Goal: Information Seeking & Learning: Check status

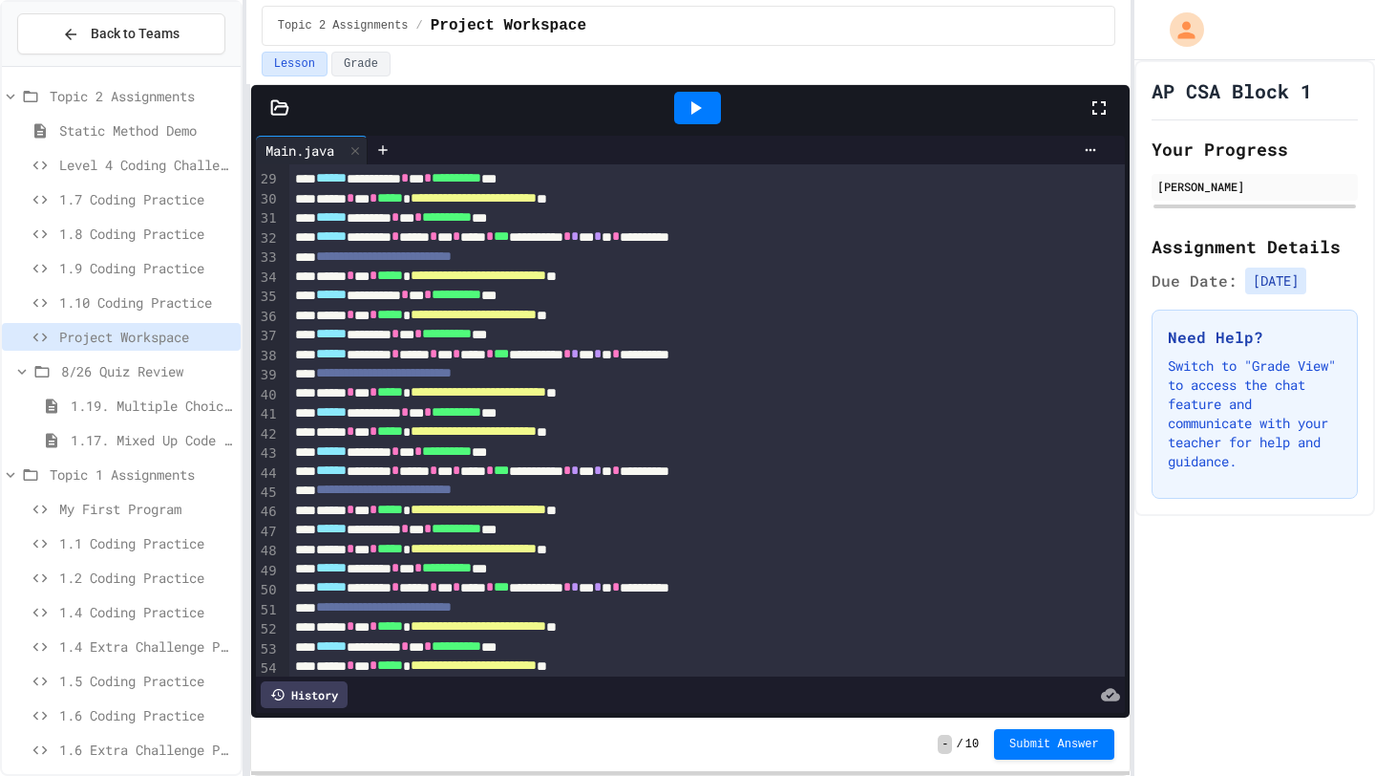
scroll to position [954, 0]
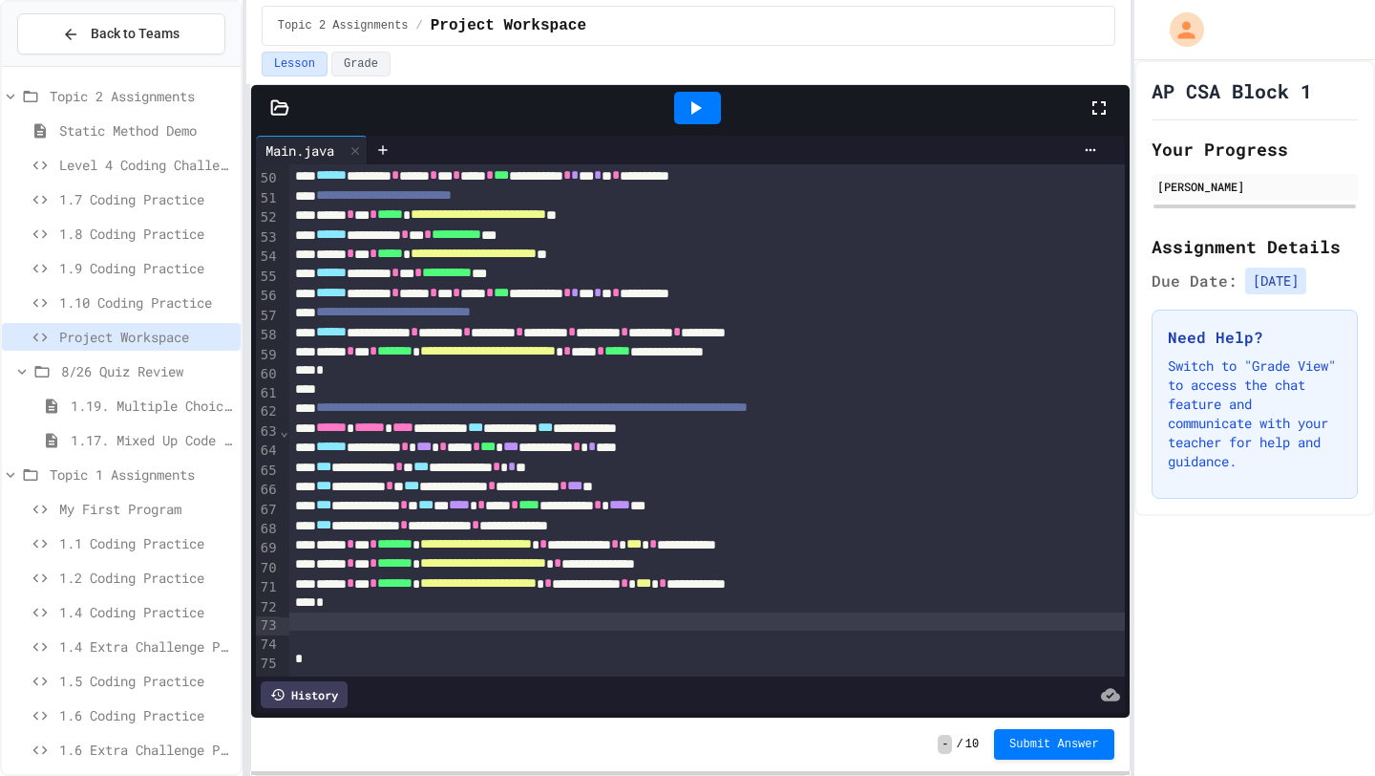
click at [778, 629] on div at bounding box center [707, 621] width 836 height 19
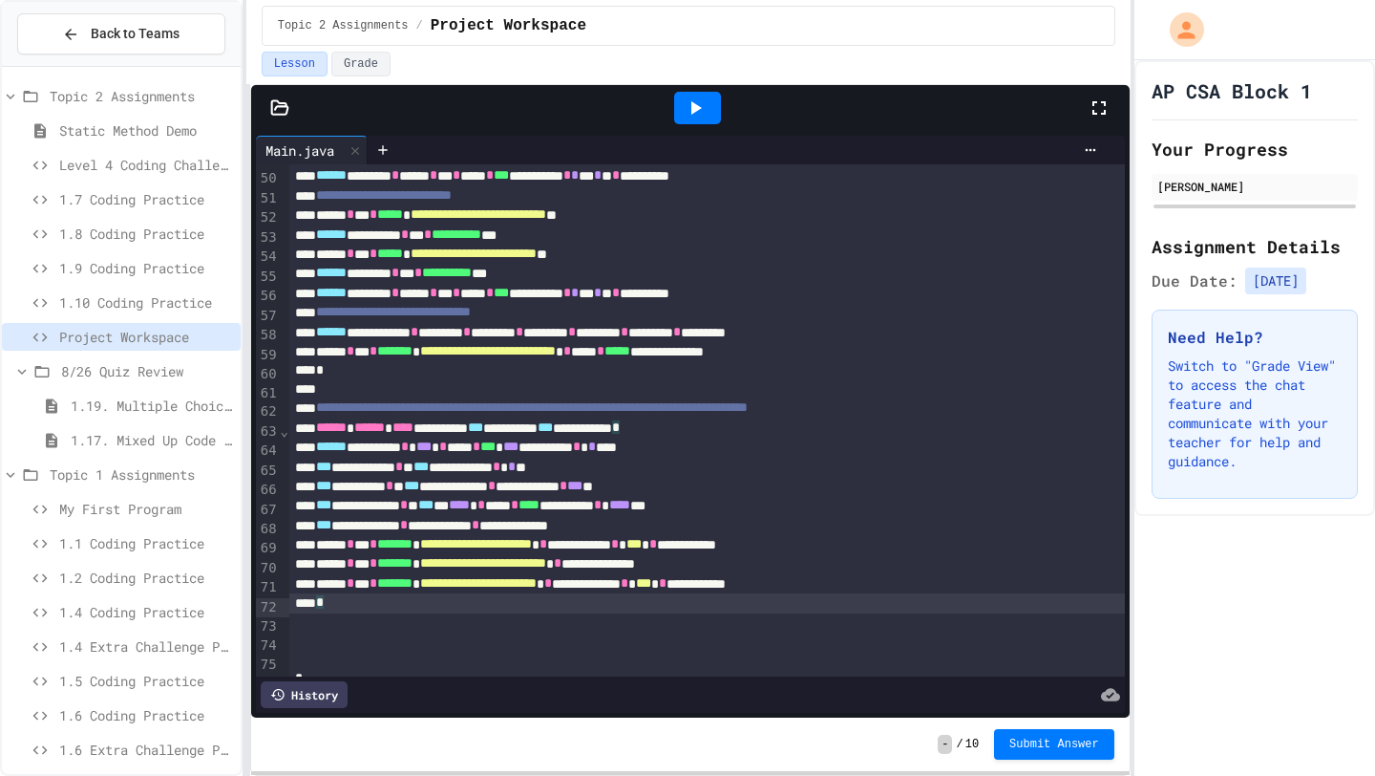
click at [709, 612] on div "*" at bounding box center [707, 602] width 836 height 19
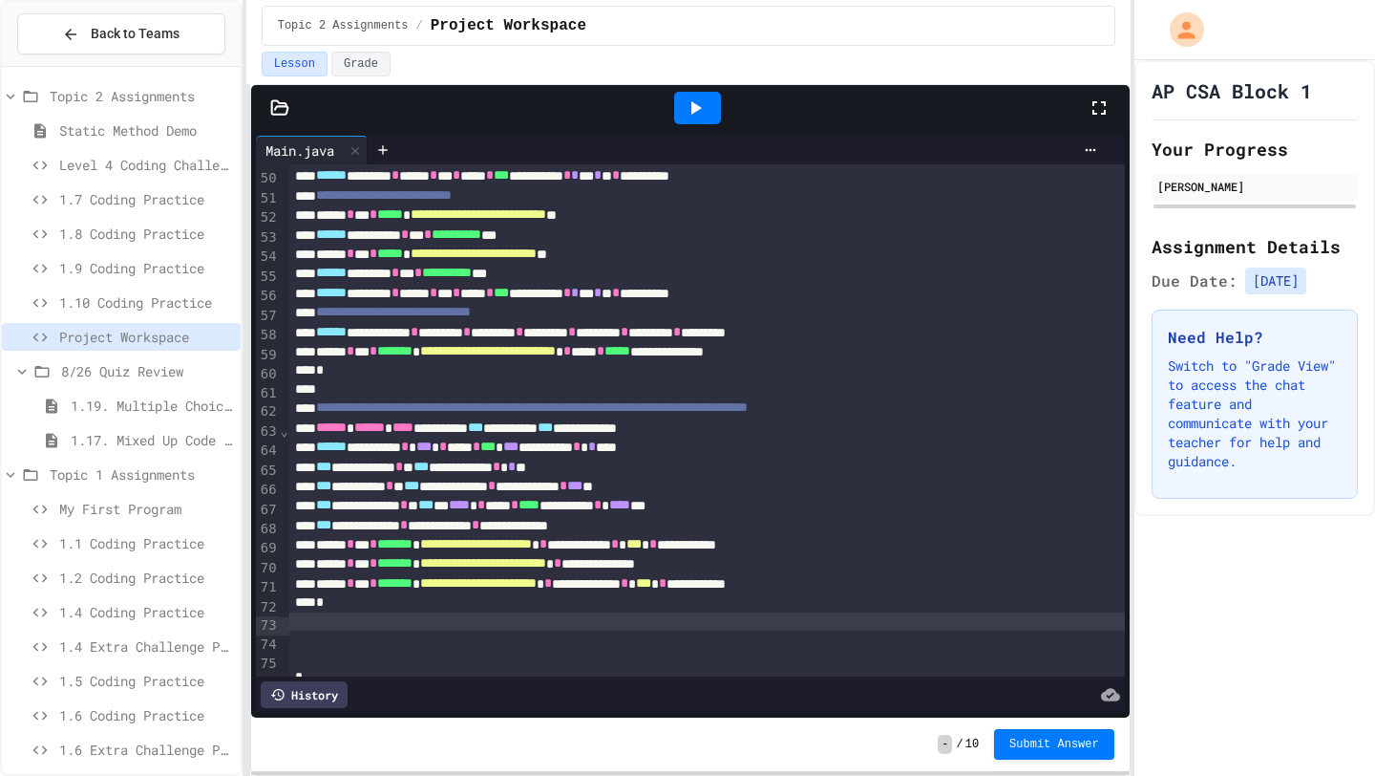
click at [709, 629] on div at bounding box center [707, 621] width 836 height 19
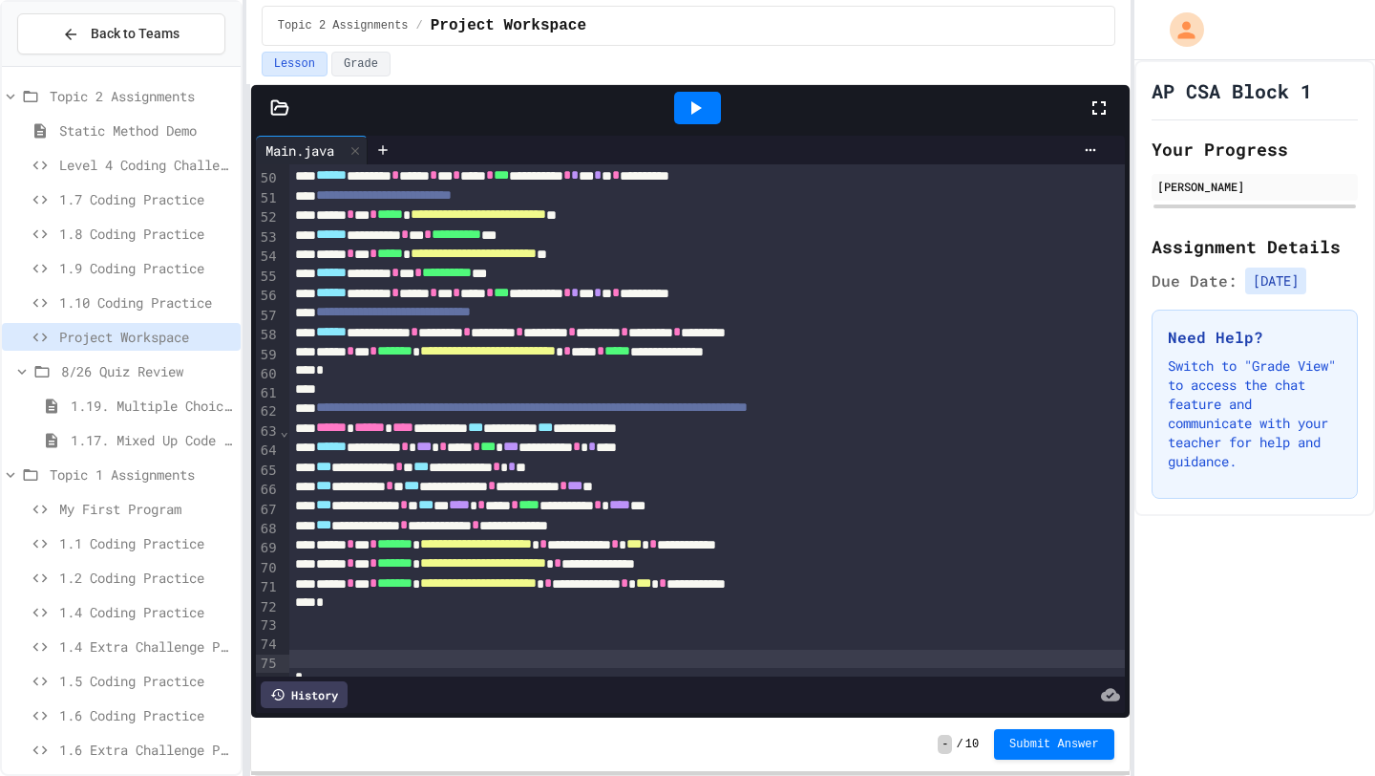
click at [692, 654] on div at bounding box center [707, 658] width 836 height 19
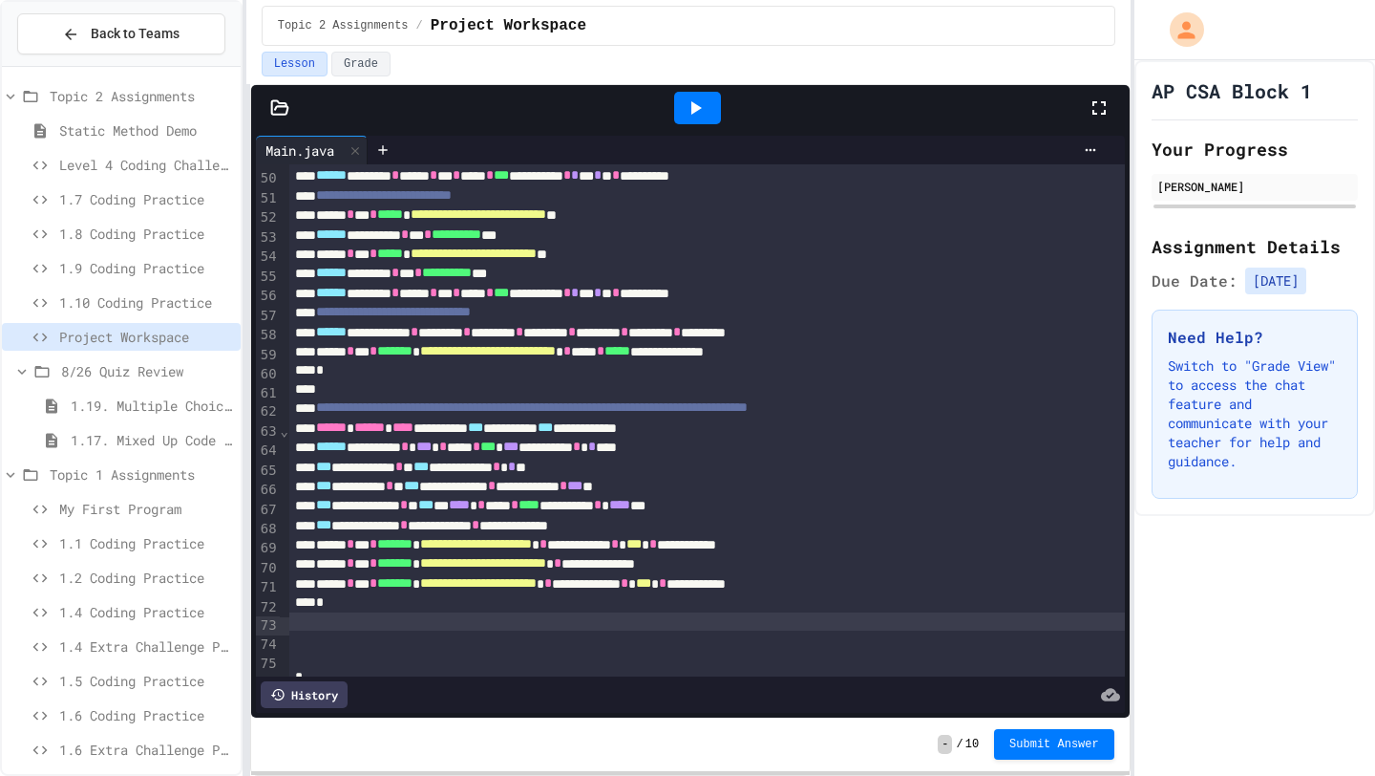
click at [692, 630] on div at bounding box center [707, 621] width 836 height 19
click at [690, 643] on div at bounding box center [707, 639] width 836 height 19
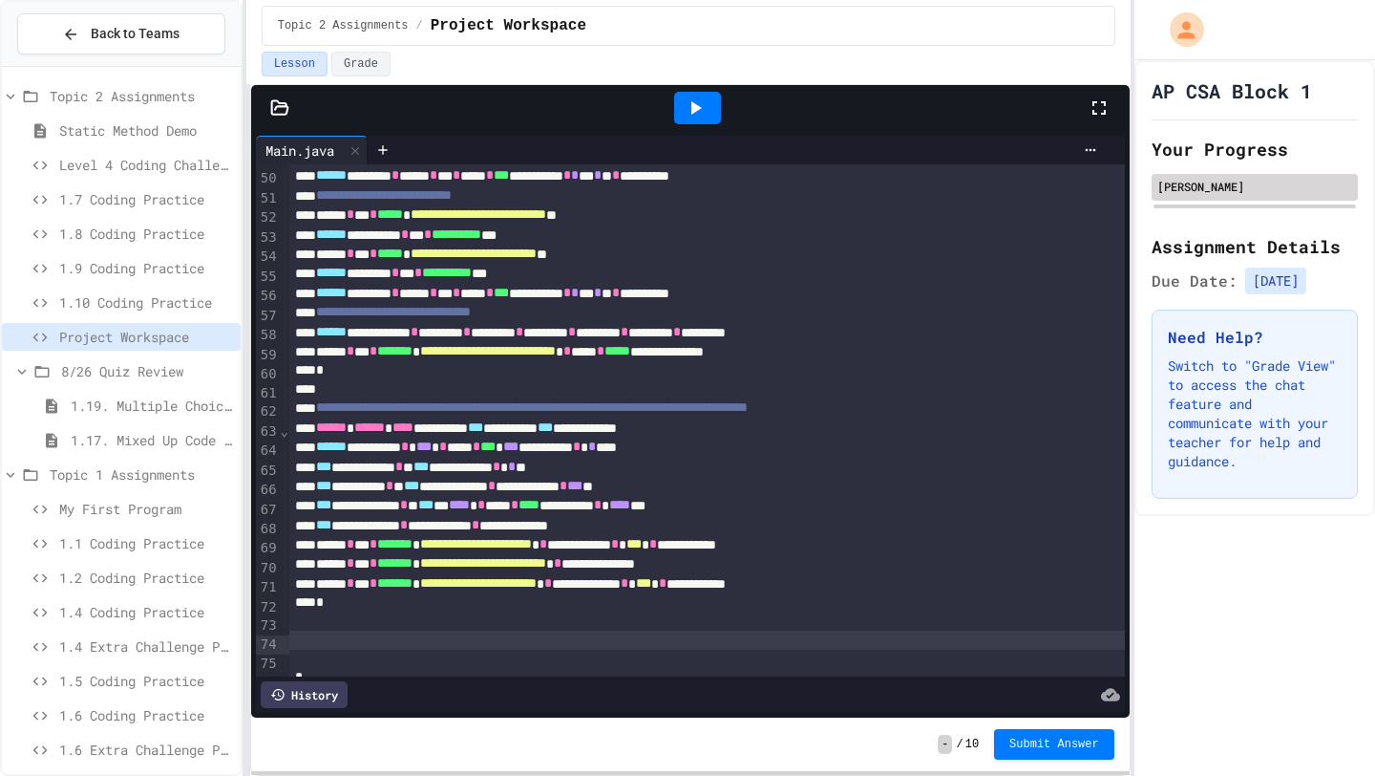
click at [1253, 176] on div "Your Progress [PERSON_NAME]" at bounding box center [1255, 173] width 206 height 75
click at [1252, 182] on div "[PERSON_NAME]" at bounding box center [1255, 186] width 195 height 17
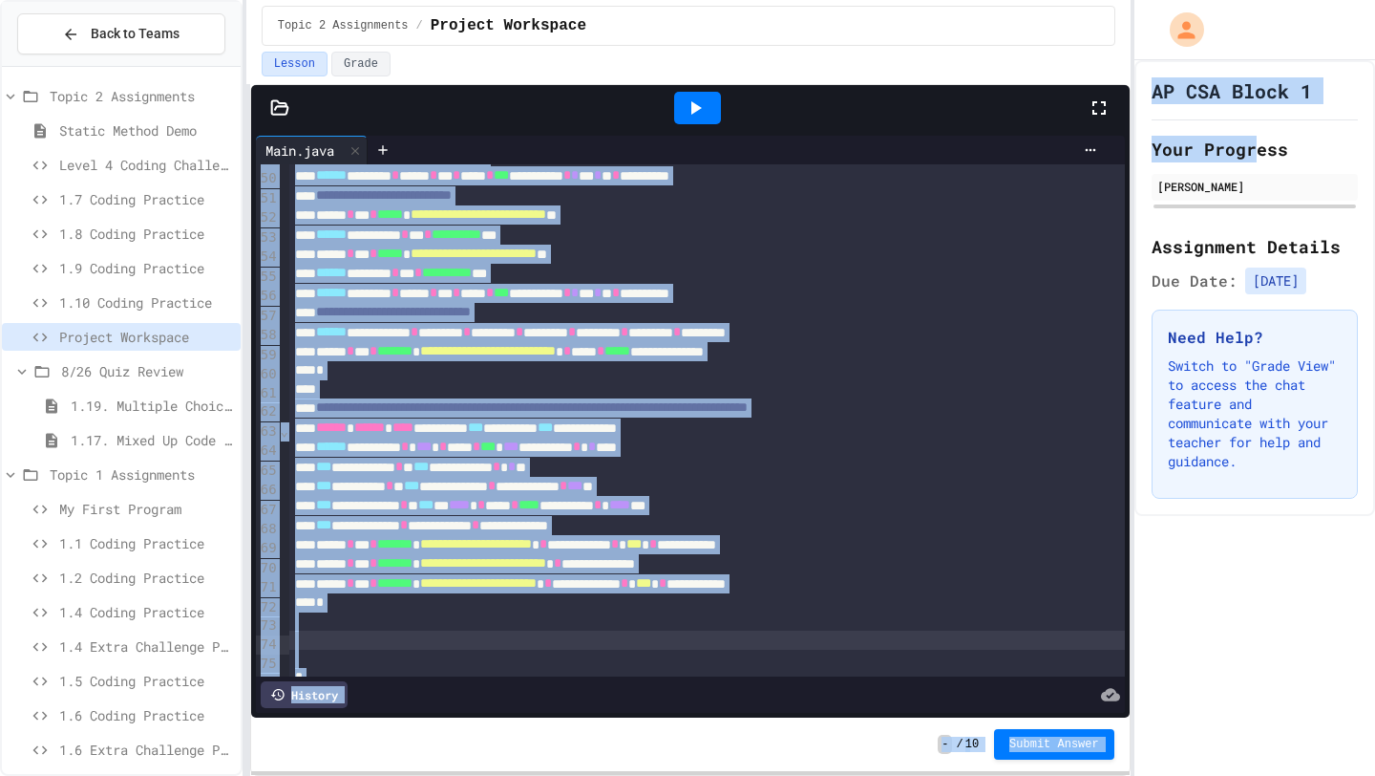
drag, startPoint x: 1252, startPoint y: 159, endPoint x: 1126, endPoint y: 145, distance: 126.8
click at [1126, 145] on div "**********" at bounding box center [687, 388] width 1375 height 776
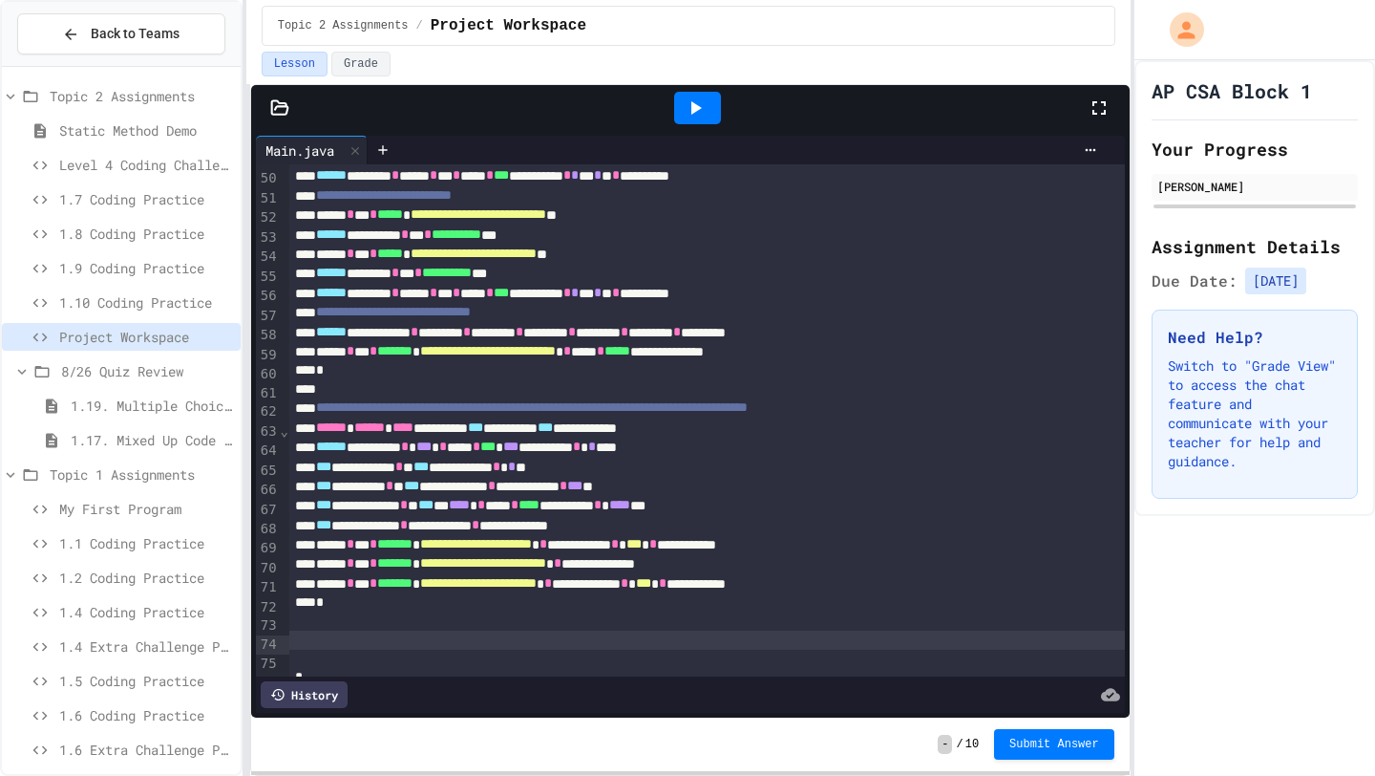
click at [1155, 145] on h2 "Your Progress" at bounding box center [1255, 149] width 206 height 27
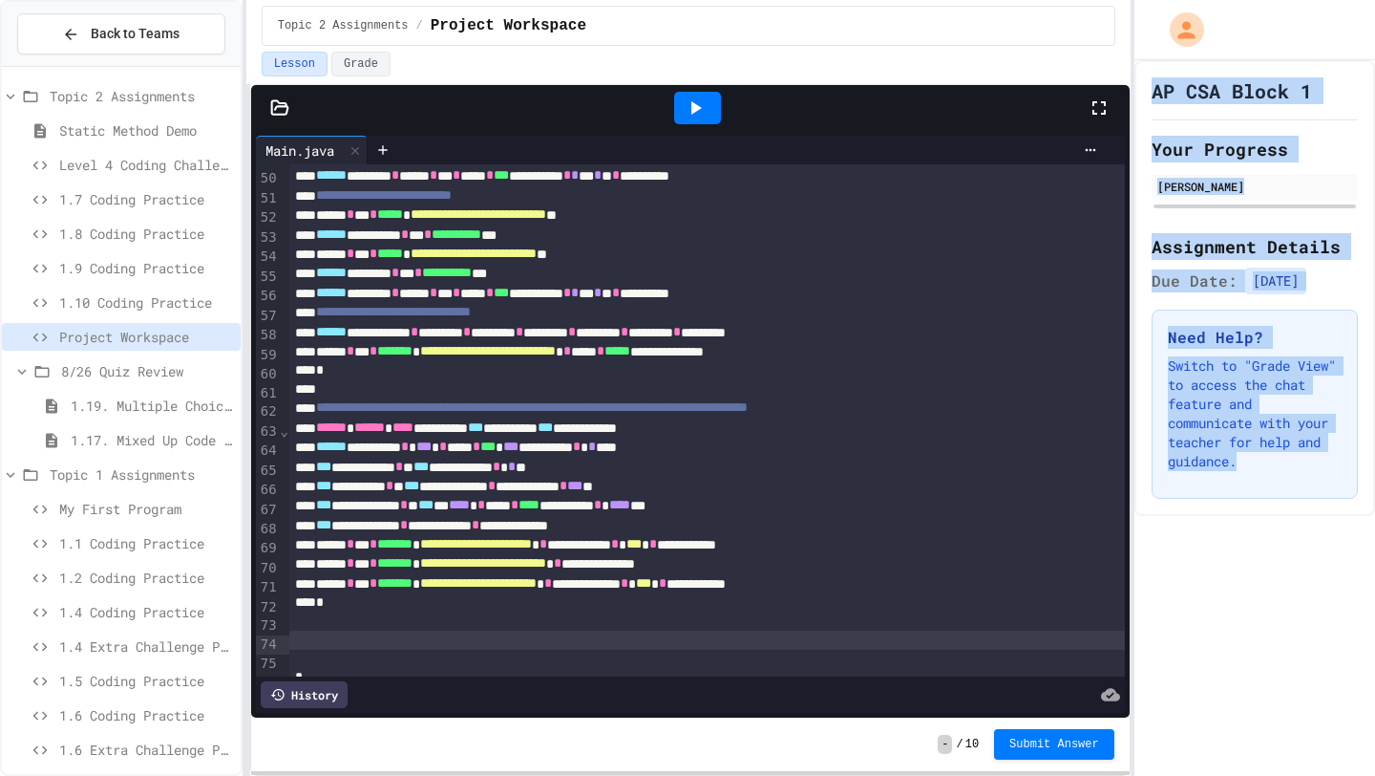
drag, startPoint x: 1150, startPoint y: 90, endPoint x: 1220, endPoint y: 572, distance: 487.4
click at [1220, 572] on div "AP CSA Block 1 Your Progress [PERSON_NAME] Assignment Details Due Date: [DATE] …" at bounding box center [1255, 417] width 241 height 715
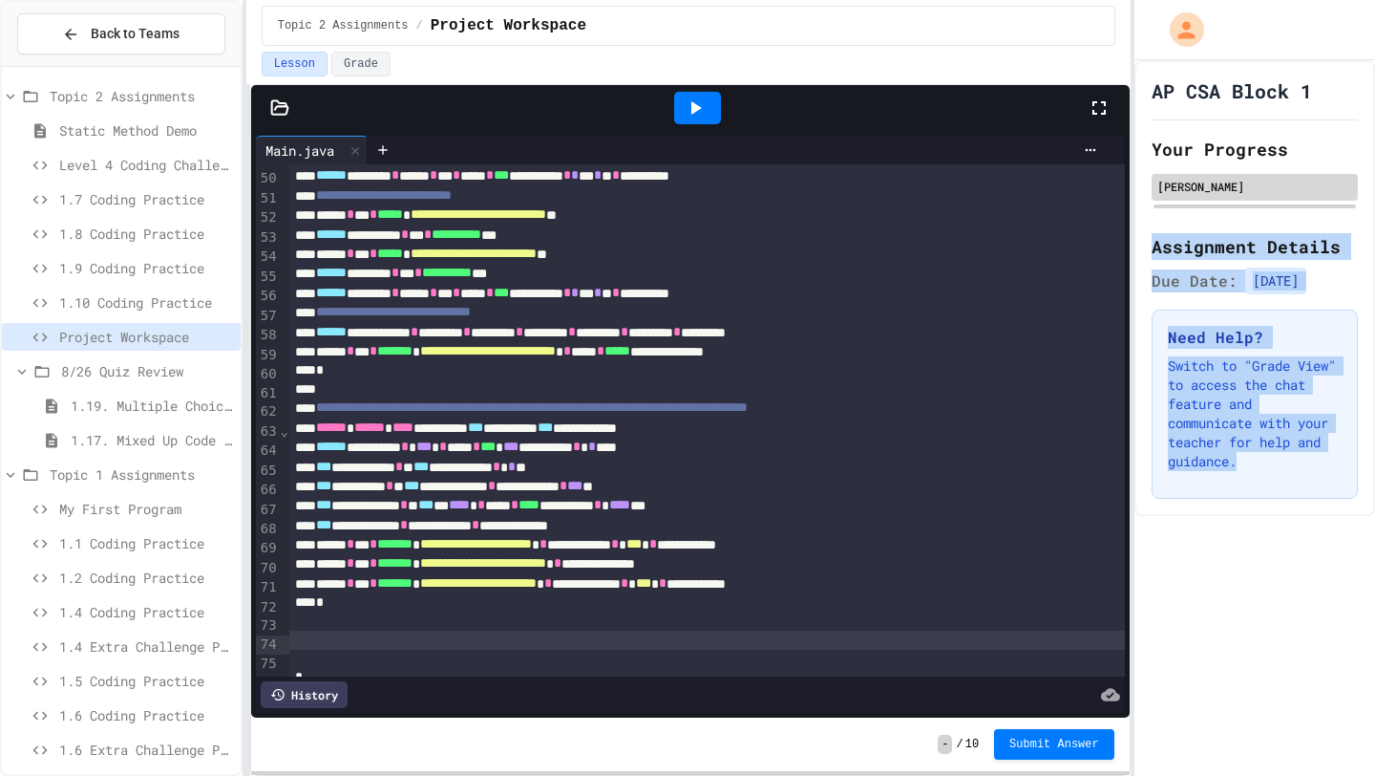
drag, startPoint x: 1229, startPoint y: 550, endPoint x: 1187, endPoint y: 200, distance: 353.0
click at [1183, 208] on div "AP CSA Block 1 Your Progress [PERSON_NAME] Assignment Details Due Date: [DATE] …" at bounding box center [1255, 417] width 241 height 715
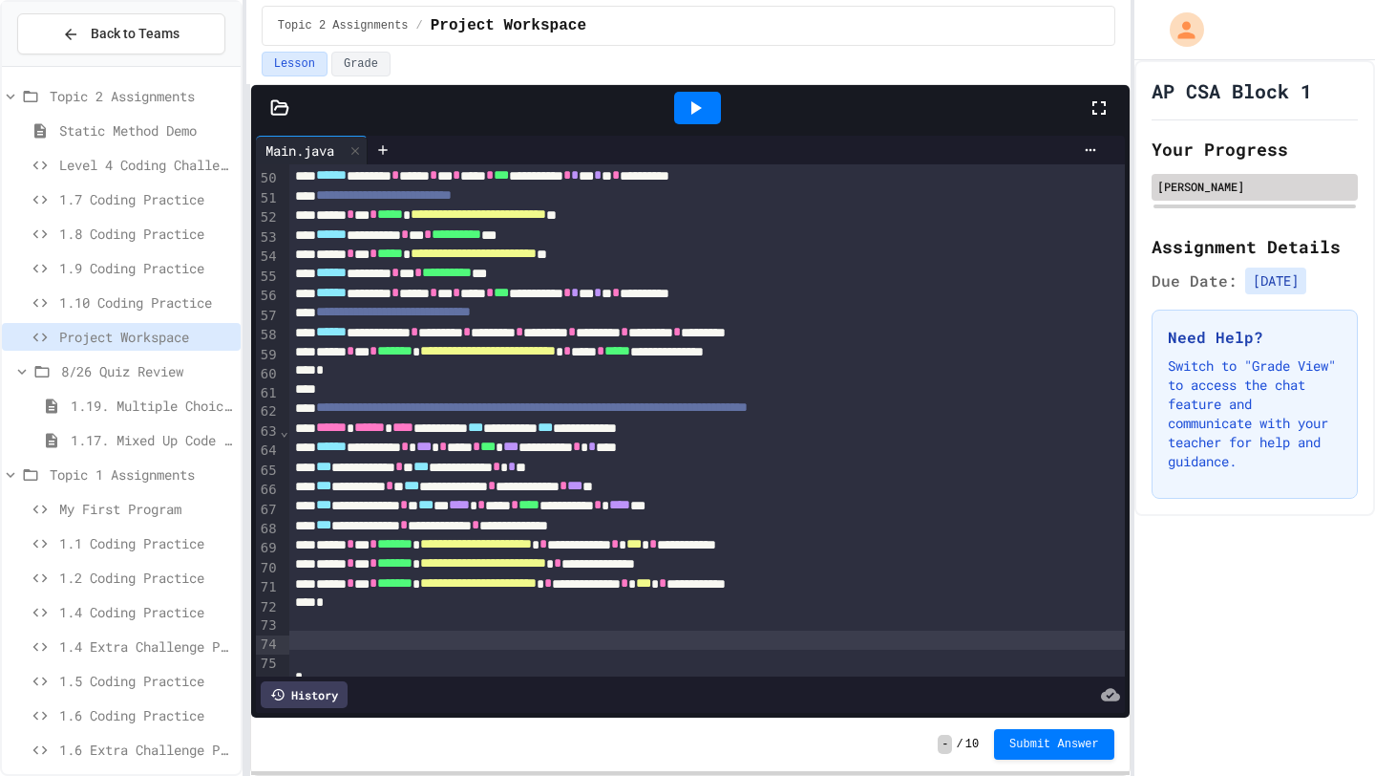
click at [1187, 200] on div "[PERSON_NAME]" at bounding box center [1255, 187] width 206 height 27
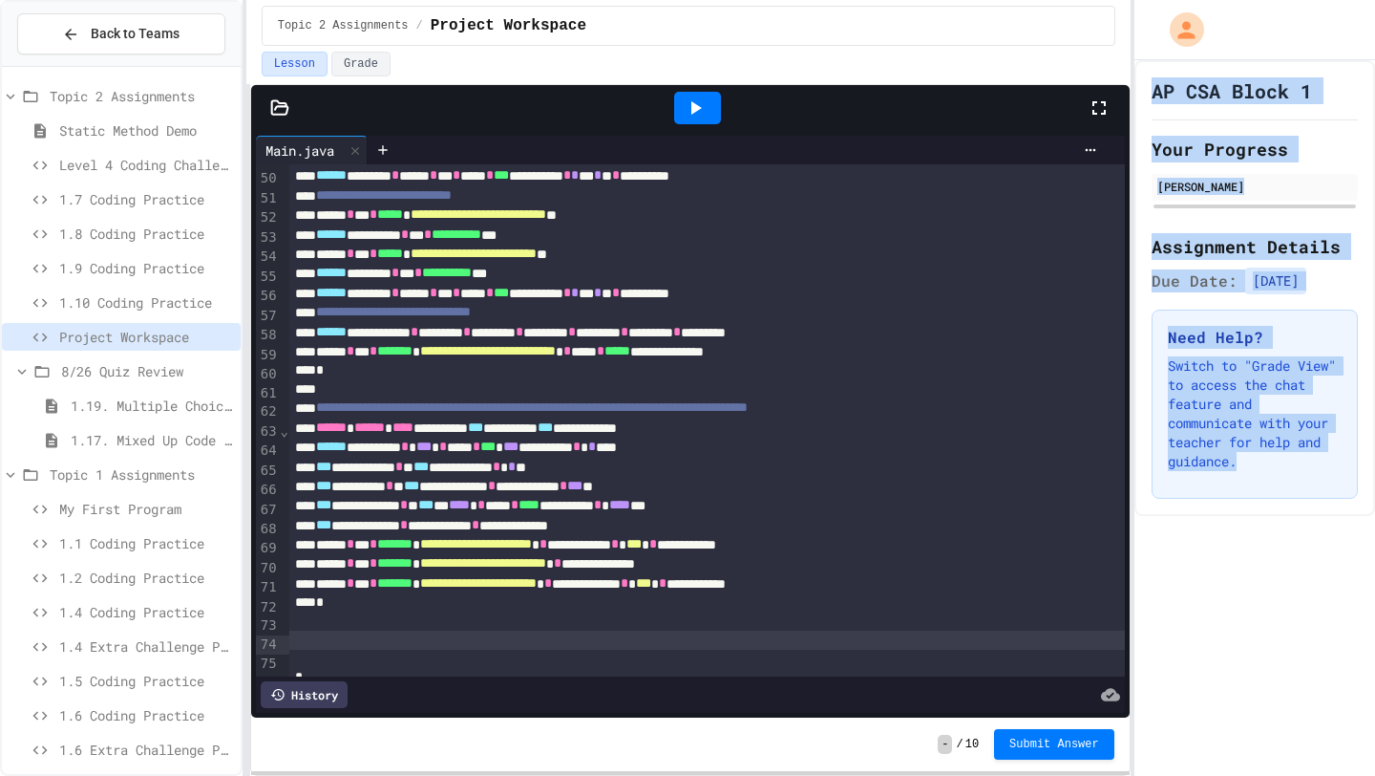
drag, startPoint x: 1148, startPoint y: 87, endPoint x: 1280, endPoint y: 562, distance: 492.7
click at [1280, 562] on div "AP CSA Block 1 Your Progress [PERSON_NAME] Assignment Details Due Date: [DATE] …" at bounding box center [1255, 417] width 241 height 715
click at [1279, 563] on div "AP CSA Block 1 Your Progress [PERSON_NAME] Assignment Details Due Date: [DATE] …" at bounding box center [1255, 417] width 241 height 715
drag, startPoint x: 1279, startPoint y: 563, endPoint x: 1152, endPoint y: 33, distance: 544.2
click at [1152, 35] on div "AP CSA Block 1 Your Progress [PERSON_NAME] Assignment Details Due Date: [DATE] …" at bounding box center [1255, 388] width 241 height 776
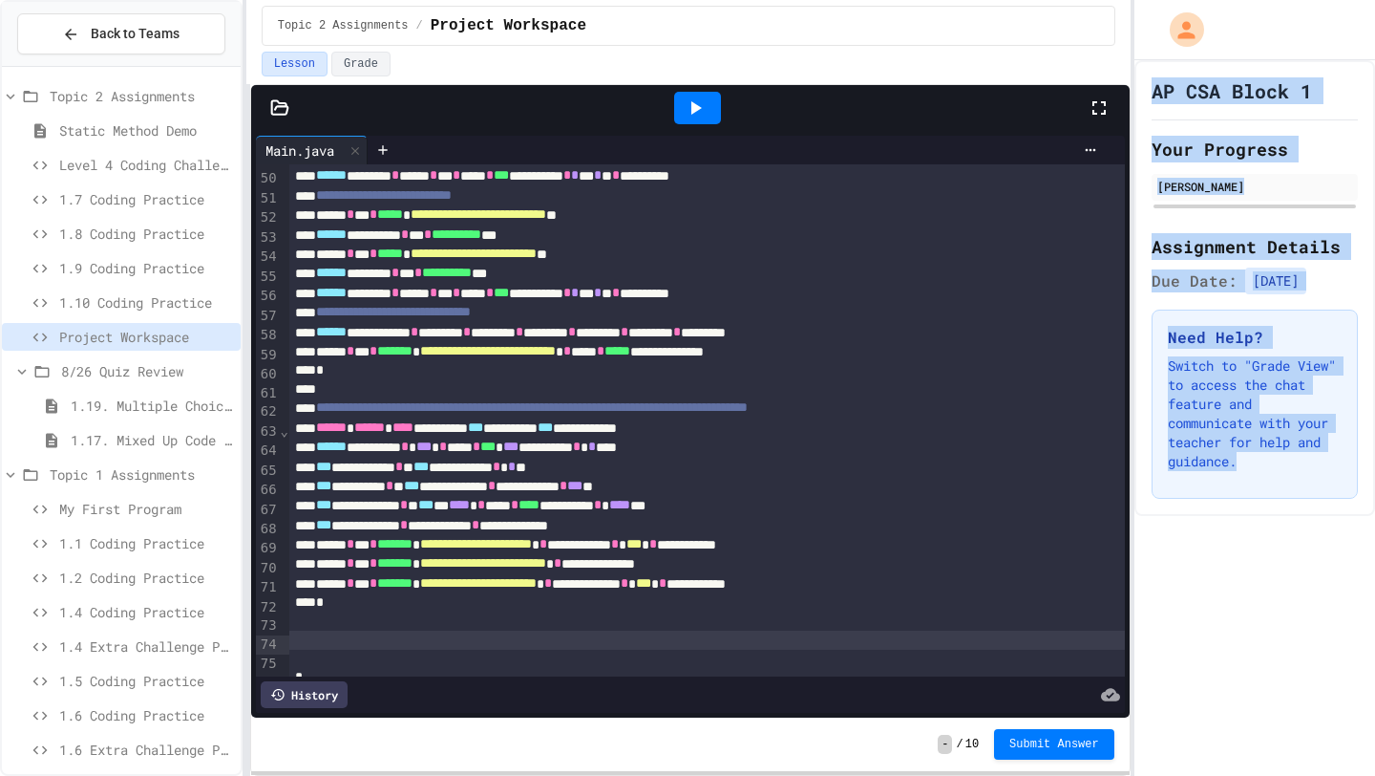
click at [1157, 159] on h2 "Your Progress" at bounding box center [1255, 149] width 206 height 27
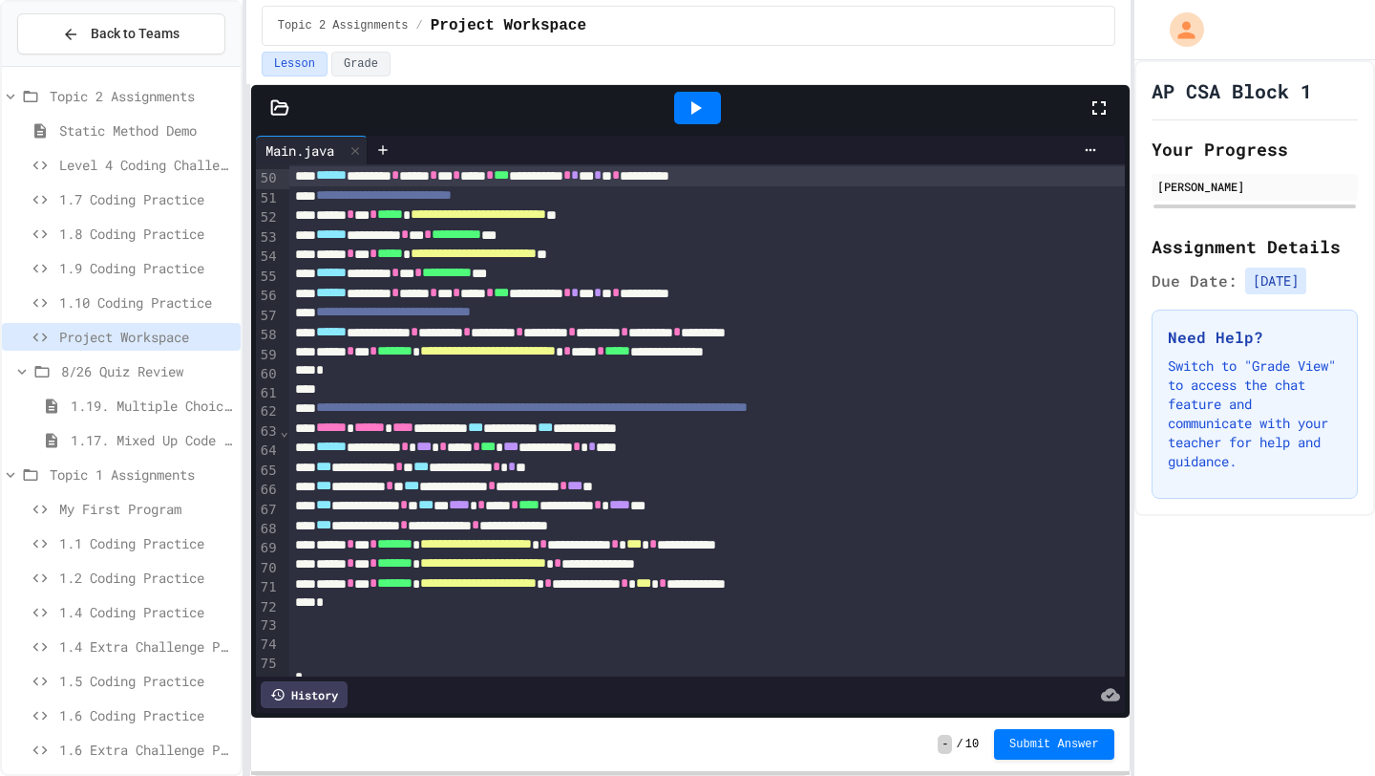
drag, startPoint x: 1152, startPoint y: 88, endPoint x: 400, endPoint y: 184, distance: 757.9
click at [402, 181] on div "**********" at bounding box center [687, 388] width 1375 height 776
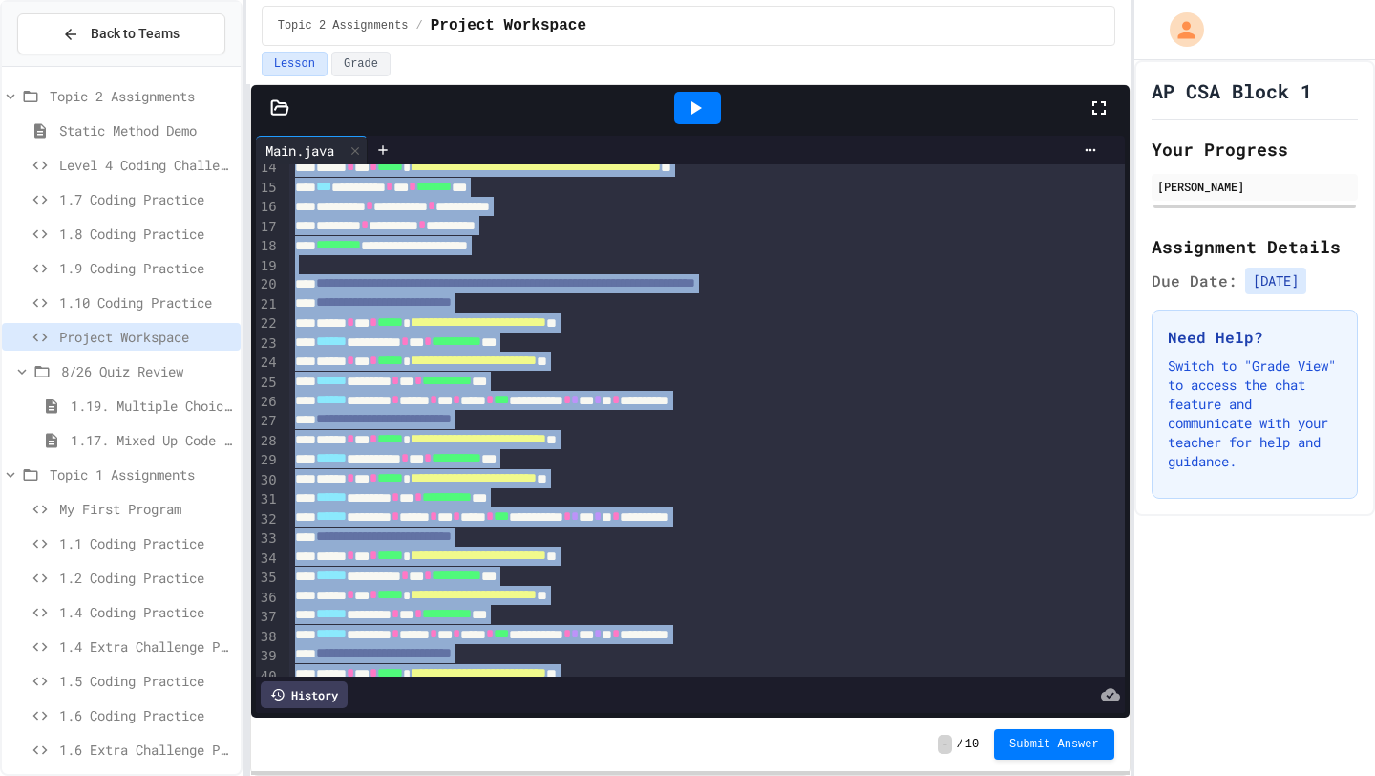
scroll to position [0, 0]
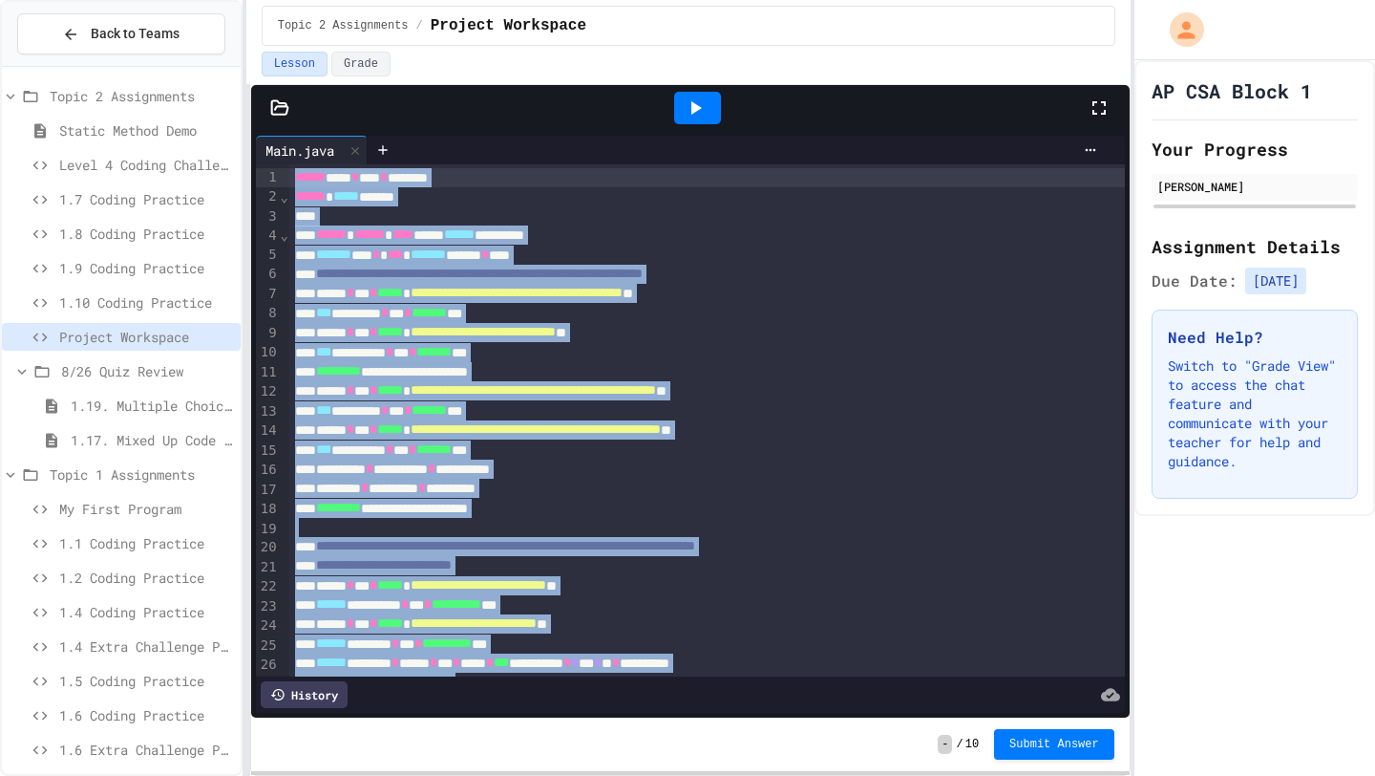
drag, startPoint x: 371, startPoint y: 660, endPoint x: 299, endPoint y: 167, distance: 498.0
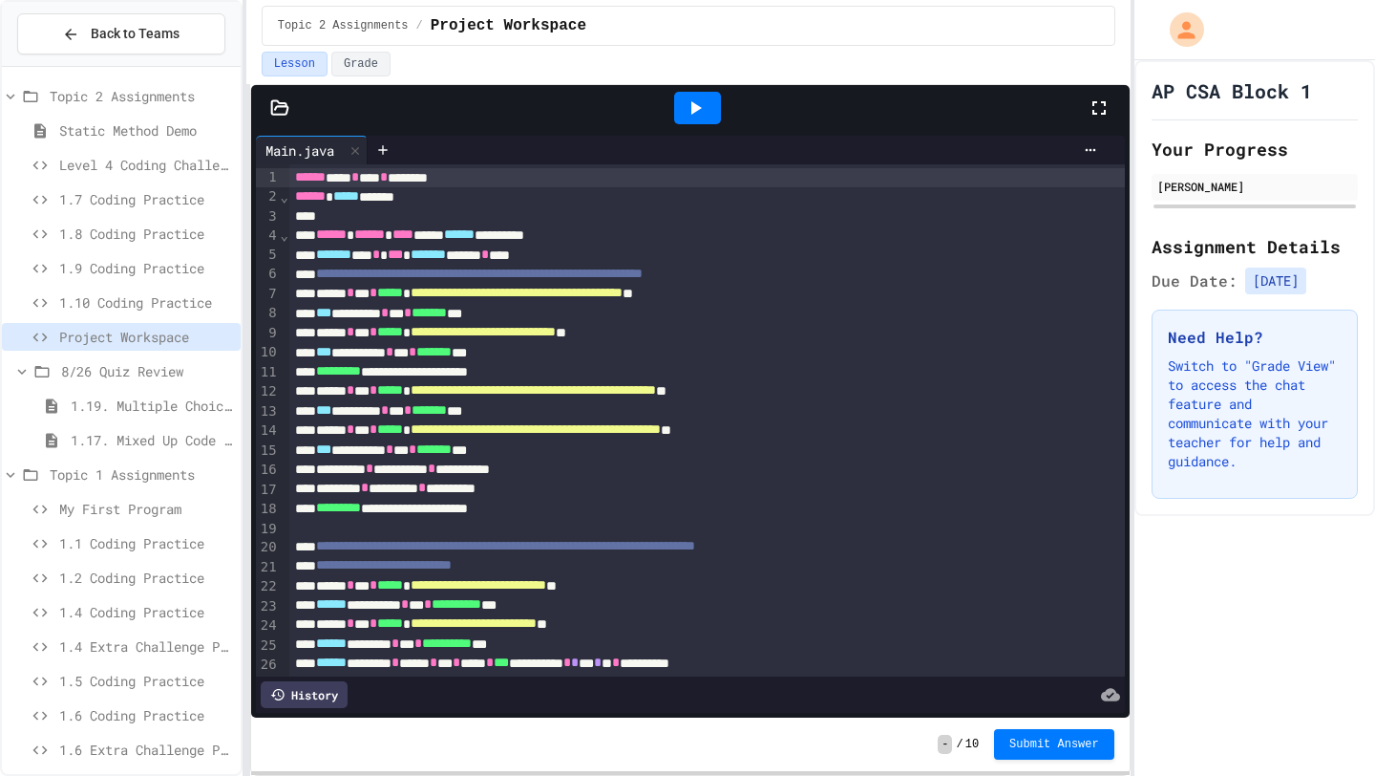
click at [388, 183] on span "*" at bounding box center [384, 176] width 8 height 13
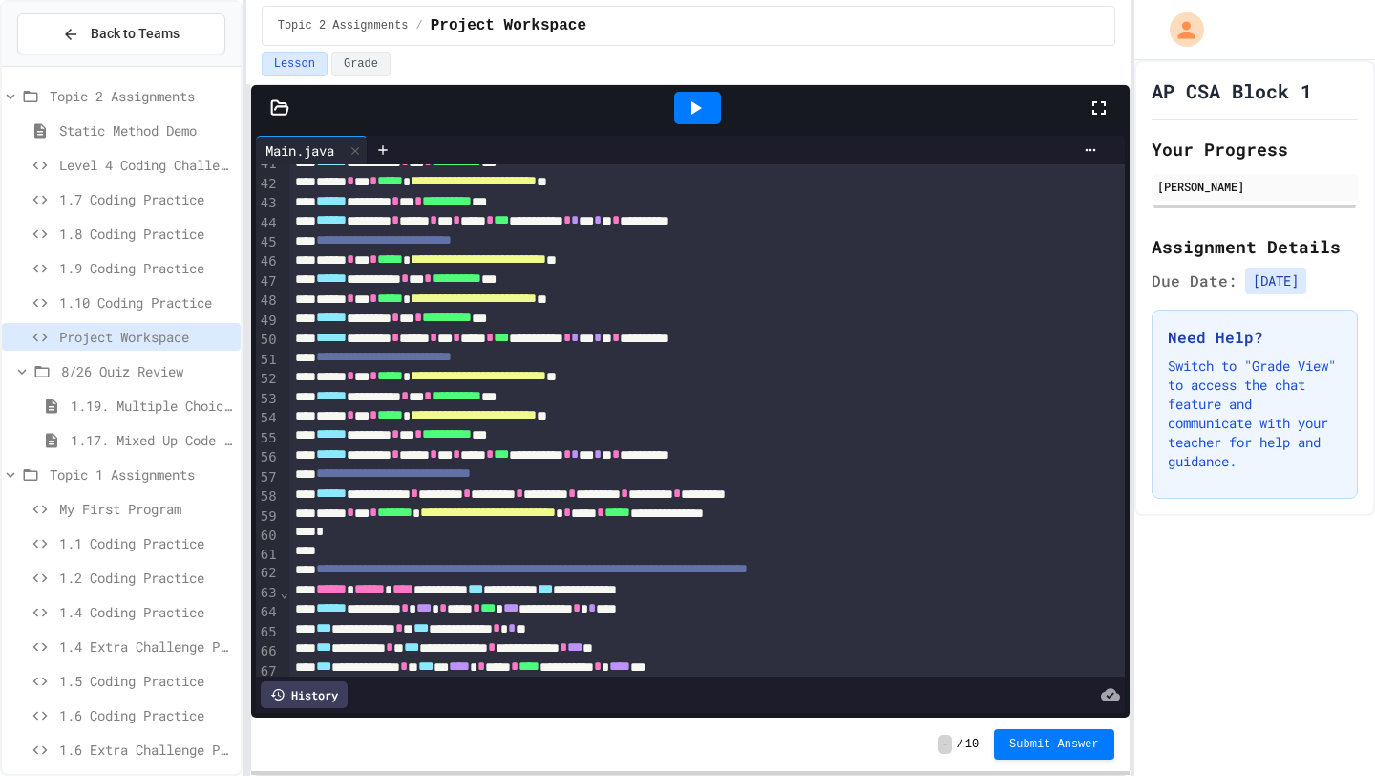
scroll to position [782, 0]
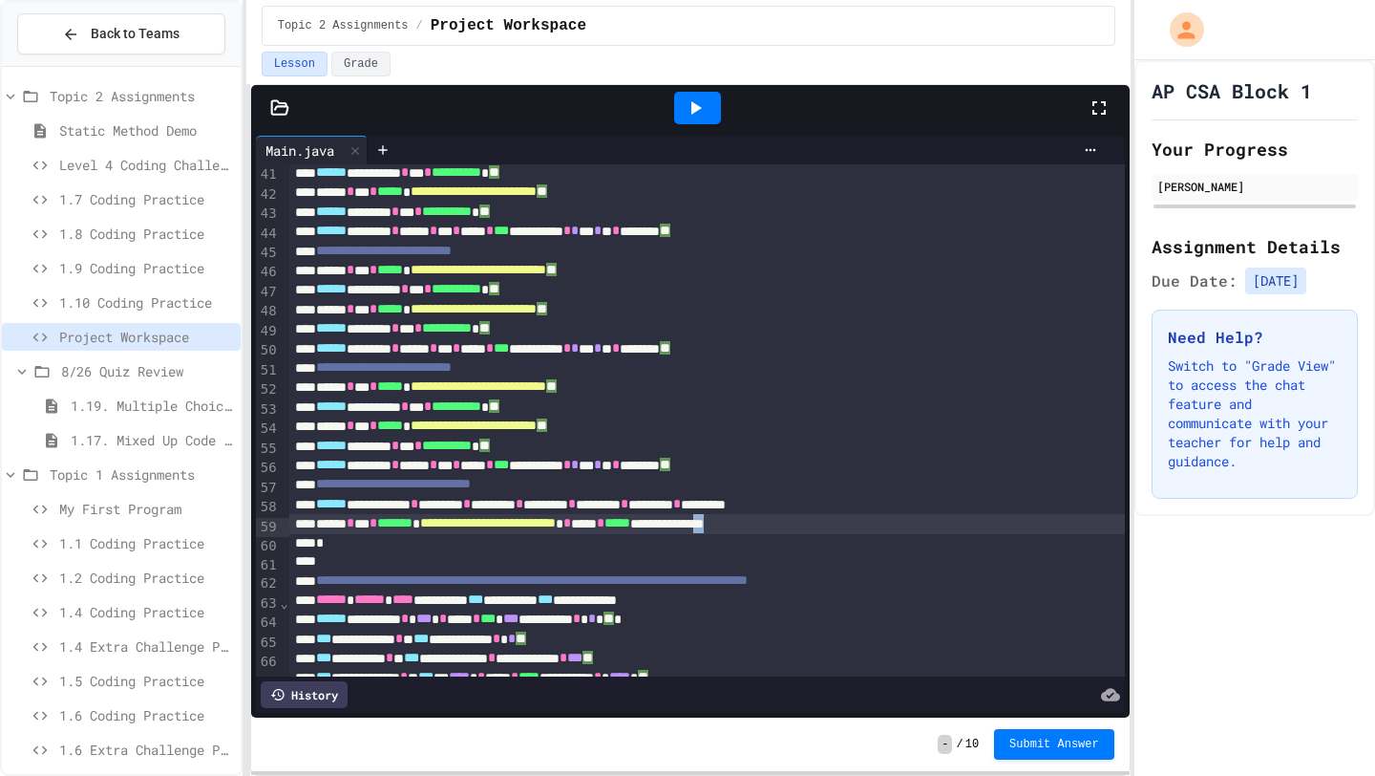
drag, startPoint x: 944, startPoint y: 535, endPoint x: 913, endPoint y: 529, distance: 31.1
click at [913, 529] on div "**********" at bounding box center [707, 523] width 836 height 19
click at [923, 544] on div "*" at bounding box center [707, 543] width 836 height 19
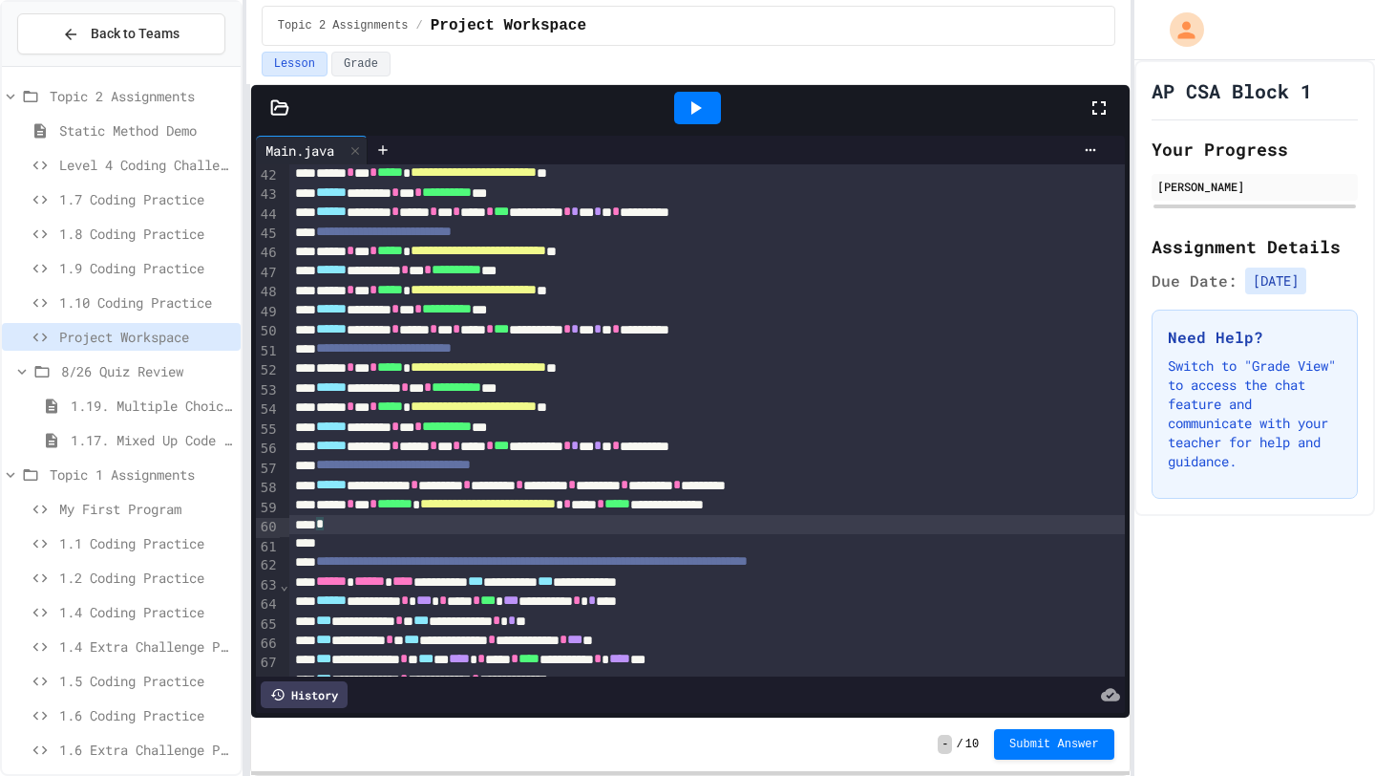
scroll to position [803, 0]
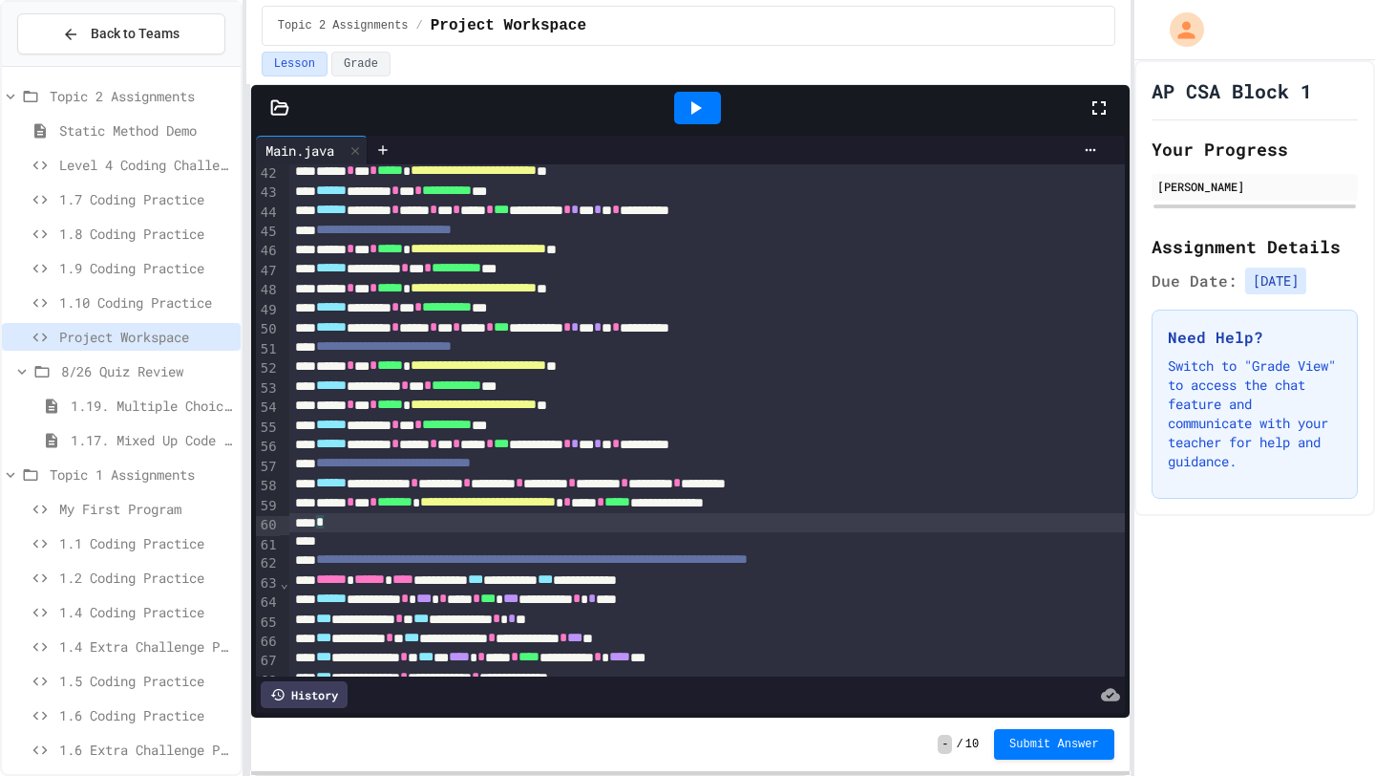
click at [910, 543] on div at bounding box center [707, 541] width 836 height 19
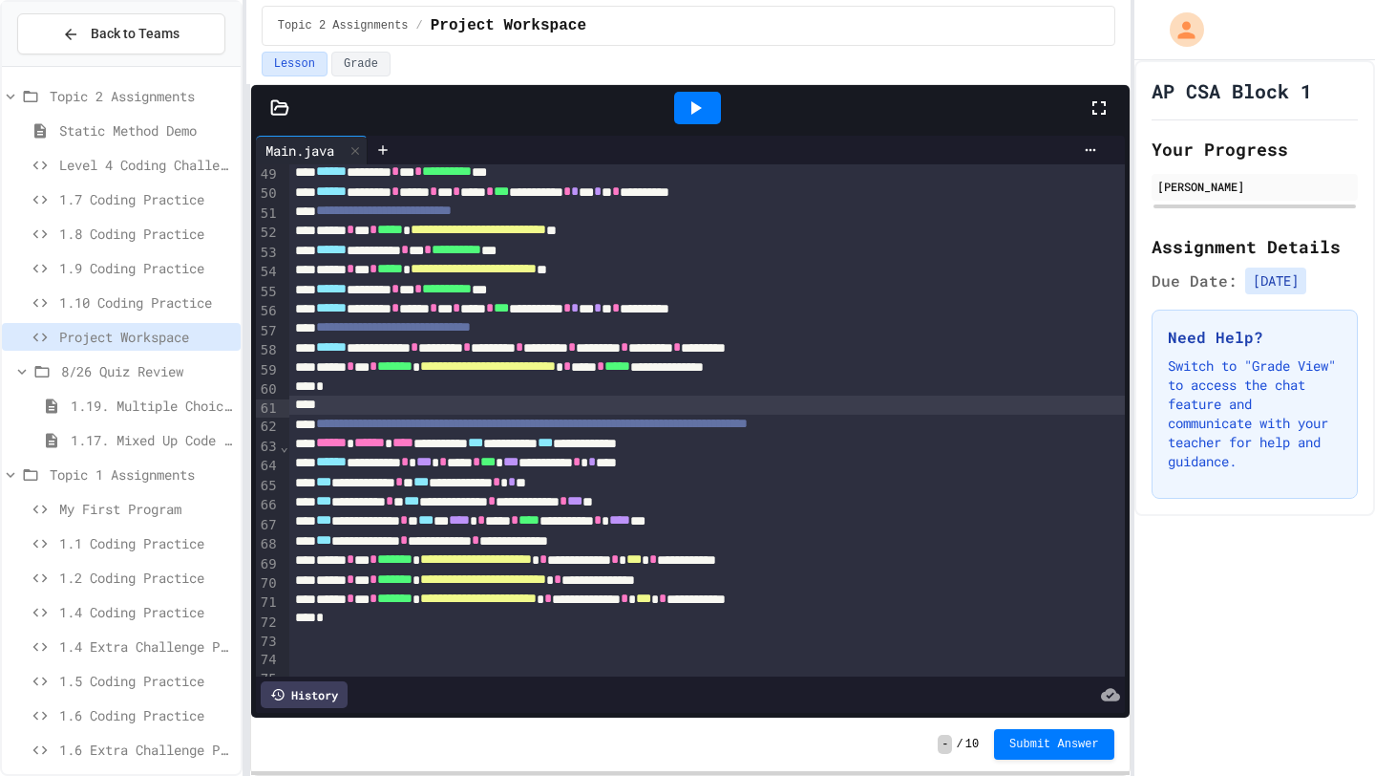
scroll to position [973, 0]
